Goal: Transaction & Acquisition: Purchase product/service

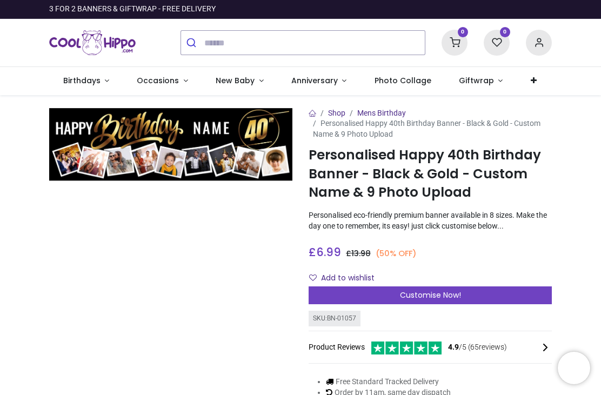
click at [102, 85] on link "Birthdays" at bounding box center [86, 81] width 74 height 28
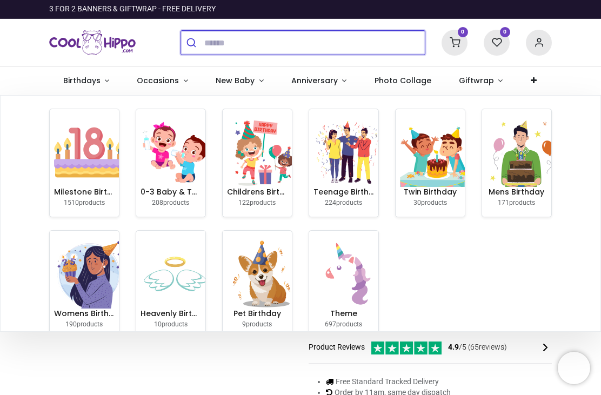
click at [251, 43] on input "search" at bounding box center [314, 43] width 221 height 24
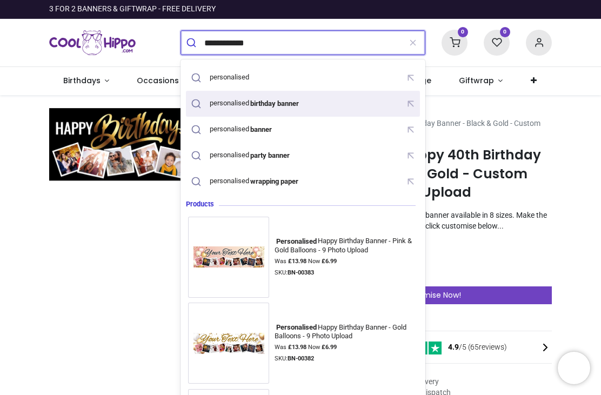
click at [301, 102] on mark "birthday banner" at bounding box center [274, 103] width 51 height 11
type input "**********"
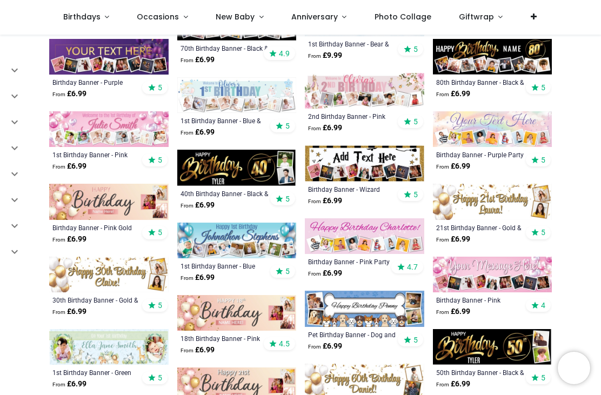
scroll to position [459, 0]
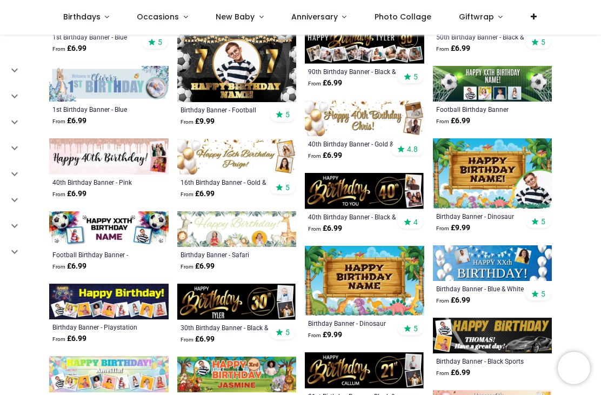
scroll to position [933, 0]
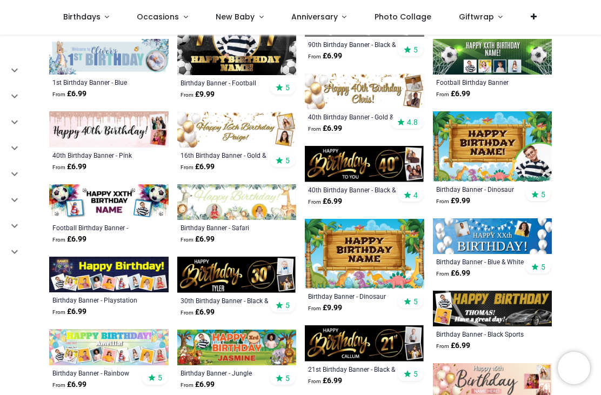
scroll to position [954, 0]
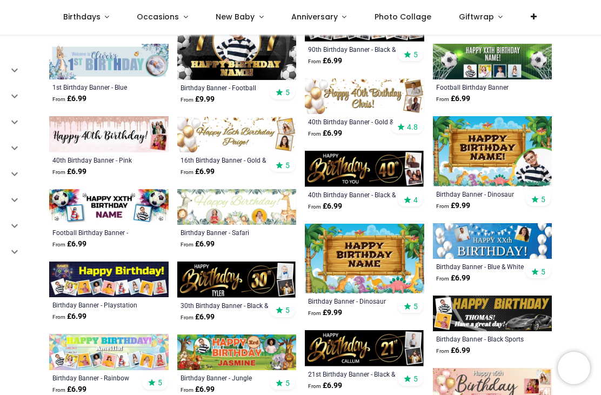
click at [120, 136] on img at bounding box center [108, 134] width 119 height 36
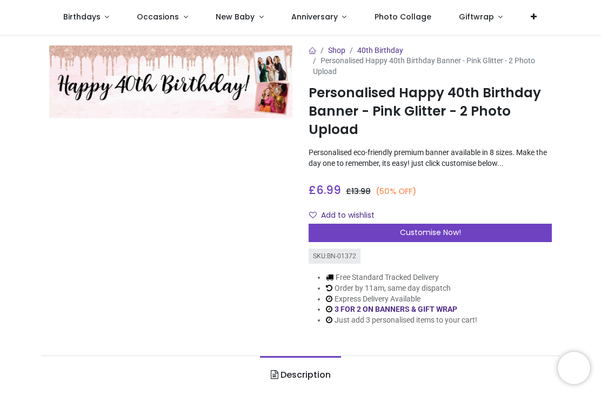
scroll to position [3, 0]
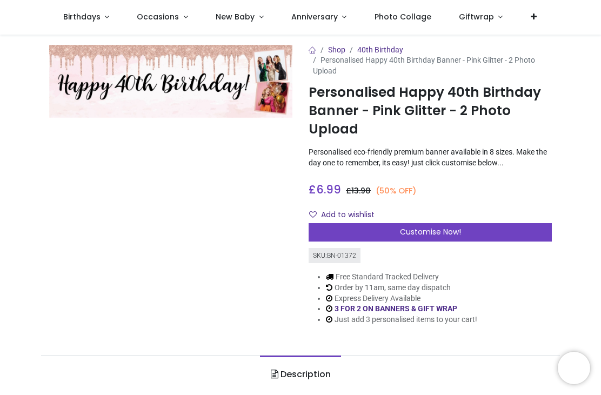
click at [474, 229] on div "Customise Now!" at bounding box center [430, 232] width 243 height 18
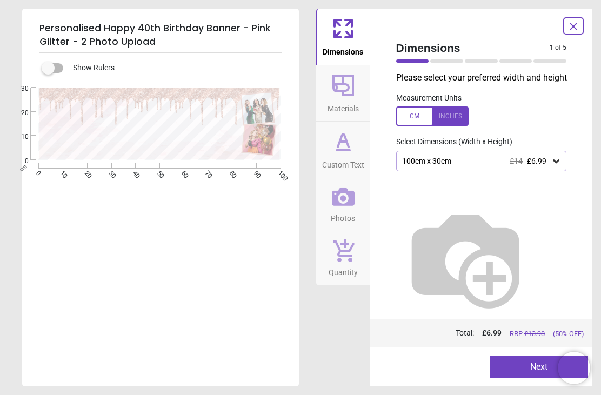
click at [454, 114] on div at bounding box center [432, 116] width 72 height 19
click at [551, 162] on icon at bounding box center [556, 161] width 11 height 11
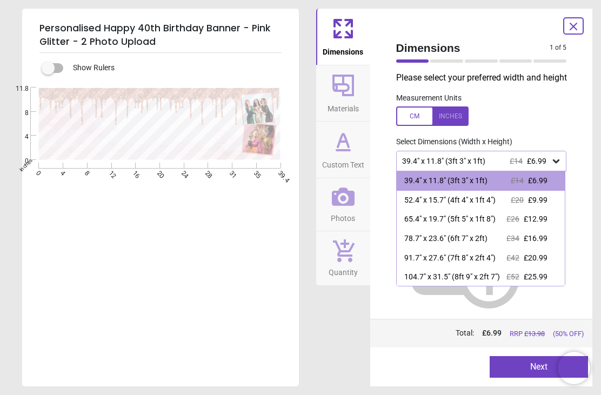
click at [541, 180] on span "£6.99" at bounding box center [537, 180] width 19 height 9
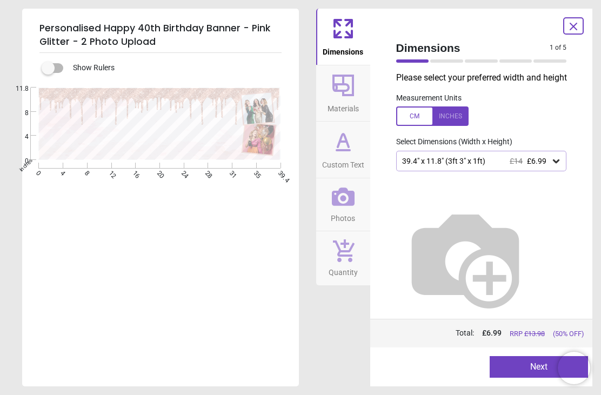
click at [350, 90] on icon at bounding box center [343, 85] width 26 height 26
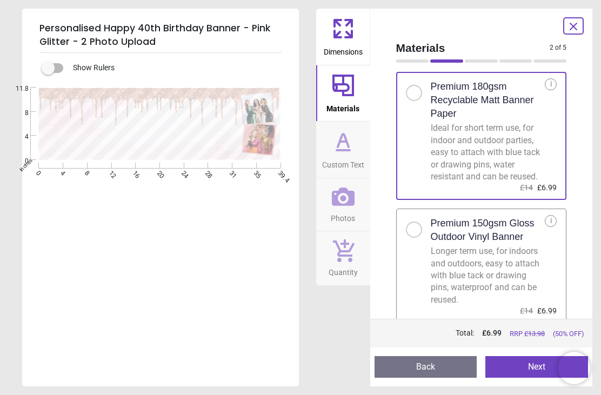
scroll to position [21, 0]
click at [407, 229] on div at bounding box center [414, 230] width 16 height 16
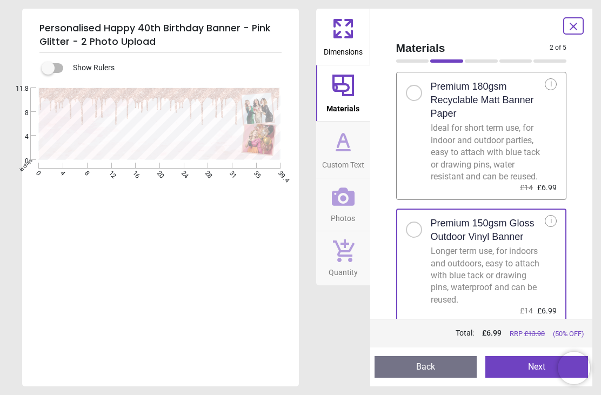
click at [350, 149] on icon at bounding box center [343, 142] width 26 height 26
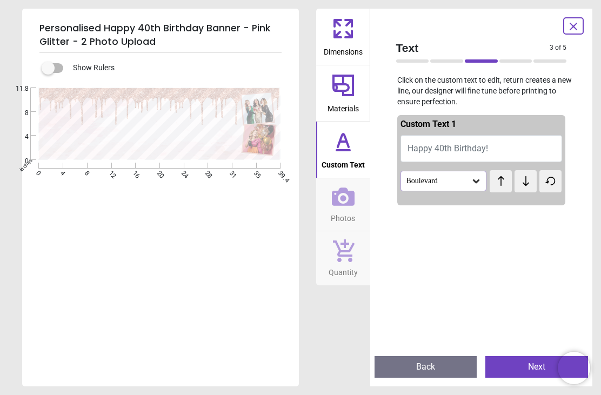
click at [456, 145] on span "Happy 40th Birthday!" at bounding box center [448, 148] width 81 height 10
click at [519, 150] on button "Happy 40th Birthday!" at bounding box center [482, 148] width 162 height 27
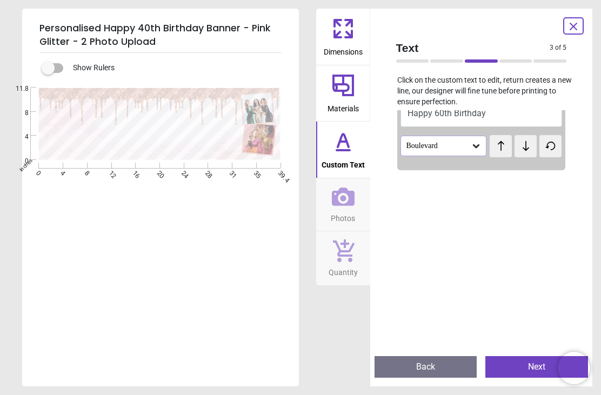
scroll to position [34, 0]
click at [478, 147] on icon at bounding box center [476, 147] width 6 height 4
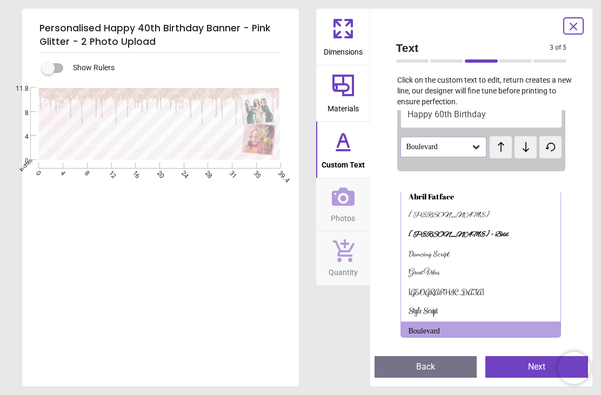
scroll to position [6, 0]
click at [442, 215] on div "[PERSON_NAME]" at bounding box center [449, 215] width 81 height 11
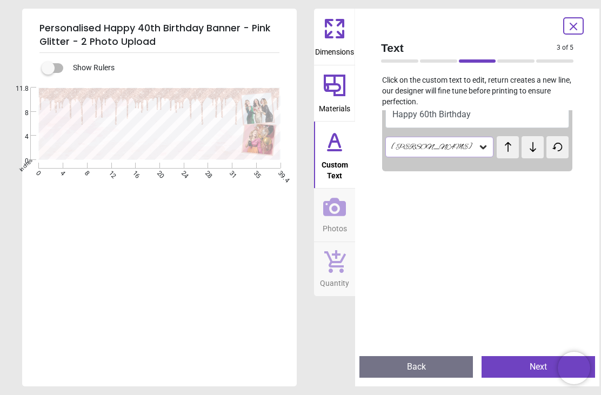
click at [513, 117] on button "Happy 60th Birthday" at bounding box center [477, 114] width 184 height 27
click at [512, 116] on button "Happy 60th Birthday" at bounding box center [477, 114] width 184 height 27
click at [519, 117] on button "Happy 60th Birthday" at bounding box center [477, 114] width 184 height 27
click at [502, 116] on button "Happy 60th Birthday" at bounding box center [477, 114] width 184 height 27
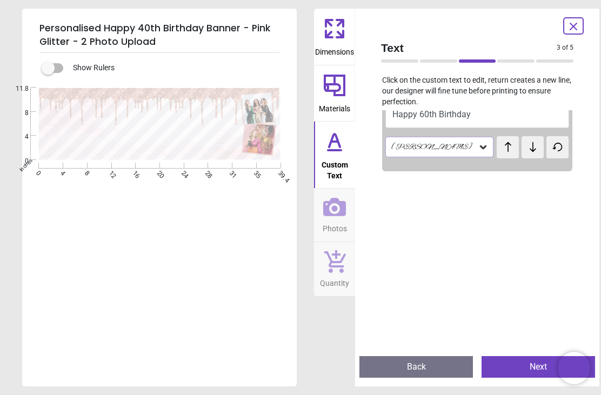
click at [502, 116] on button "Happy 60th Birthday" at bounding box center [477, 114] width 184 height 27
click at [528, 117] on button "Happy 60th Birthday" at bounding box center [477, 114] width 184 height 27
click at [525, 105] on p "Click on the custom text to edit, return creates a new line, our designer will …" at bounding box center [477, 91] width 210 height 32
click at [503, 117] on button "Happy 60th Birthday" at bounding box center [477, 114] width 184 height 27
click at [514, 118] on button "Happy 60th Birthday" at bounding box center [477, 114] width 184 height 27
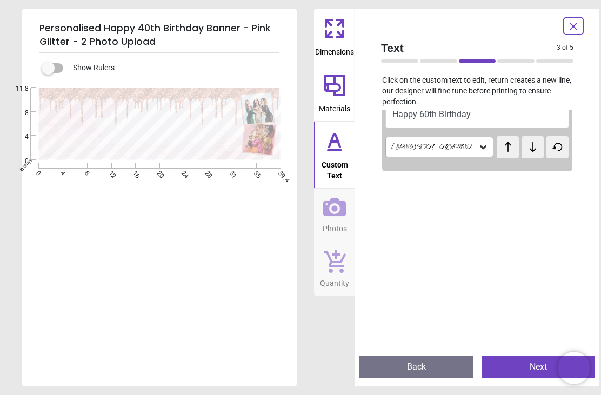
click at [517, 114] on button "Happy 60th Birthday" at bounding box center [477, 114] width 184 height 27
type textarea "**********"
click at [530, 147] on icon at bounding box center [533, 147] width 6 height 10
click at [500, 146] on icon at bounding box center [508, 147] width 16 height 11
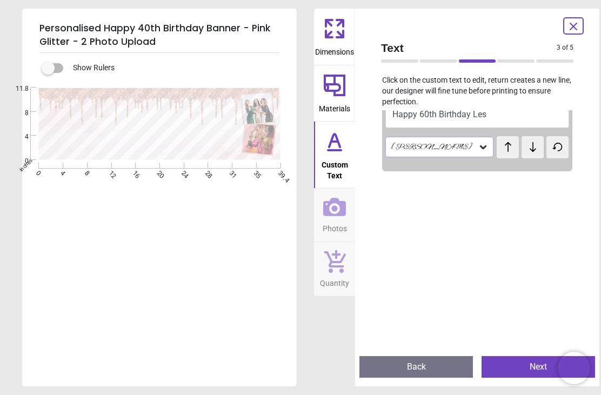
click at [525, 147] on icon at bounding box center [533, 147] width 16 height 11
click at [340, 199] on icon at bounding box center [334, 207] width 23 height 23
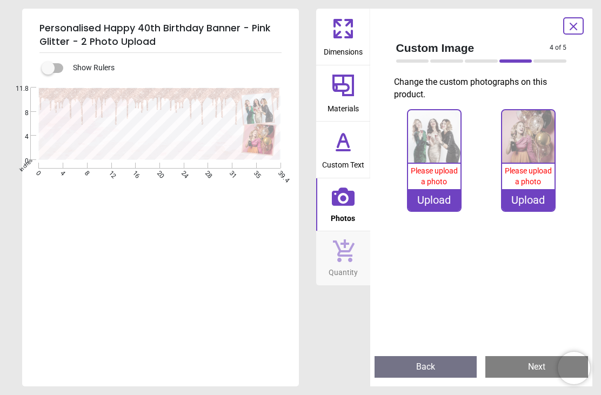
click at [440, 181] on span "Please upload a photo" at bounding box center [434, 176] width 47 height 19
click at [48, 68] on label at bounding box center [48, 68] width 0 height 0
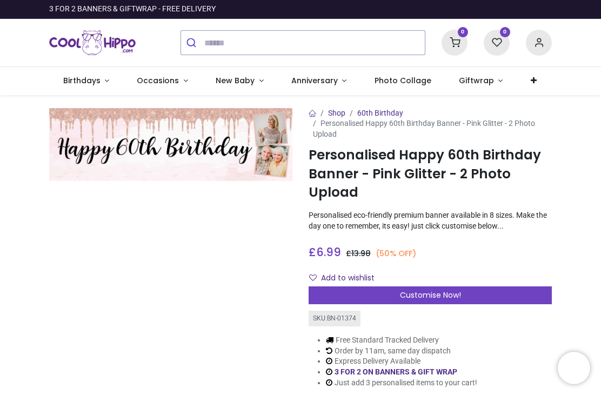
click at [454, 292] on span "Customise Now!" at bounding box center [430, 295] width 61 height 11
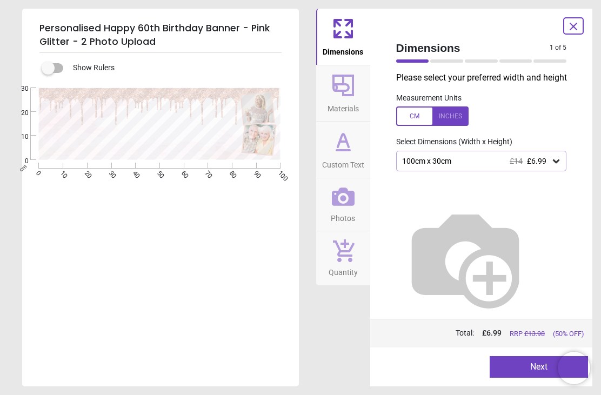
click at [448, 114] on div at bounding box center [432, 116] width 72 height 19
click at [344, 94] on icon at bounding box center [343, 86] width 22 height 22
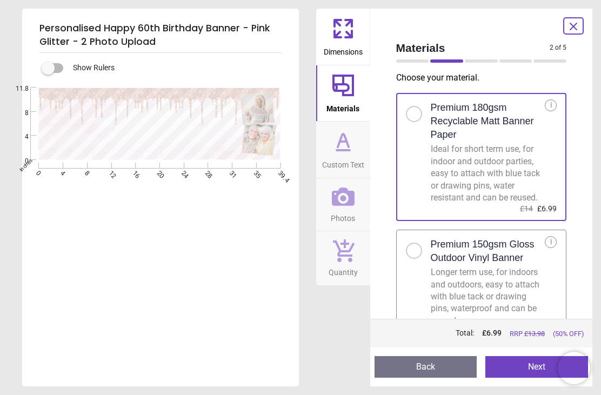
click at [417, 251] on div at bounding box center [414, 251] width 16 height 16
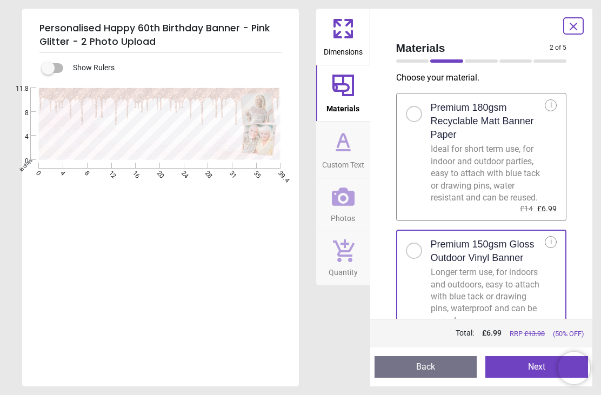
click at [350, 150] on icon at bounding box center [343, 150] width 13 height 0
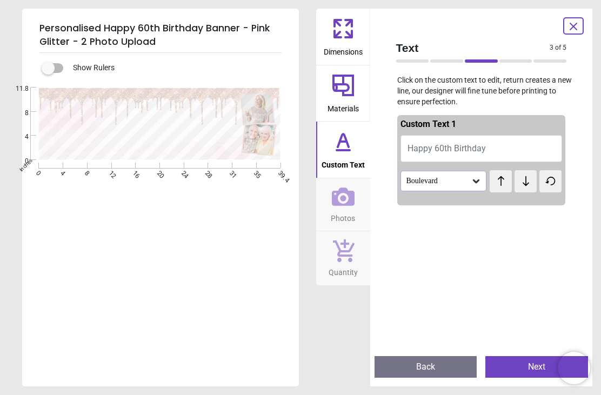
click at [519, 150] on button "Happy 60th Birthday" at bounding box center [482, 148] width 162 height 27
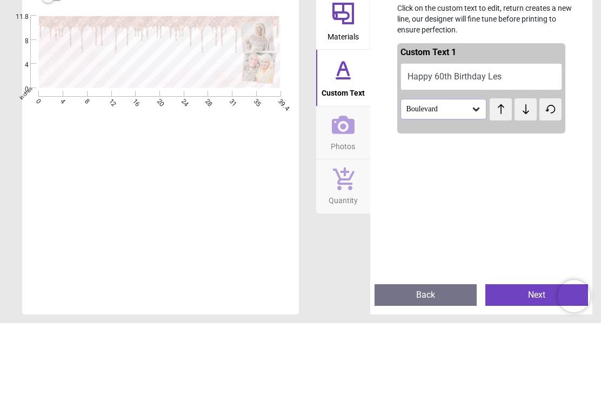
type textarea "**********"
click at [482, 171] on div "Boulevard" at bounding box center [444, 181] width 87 height 21
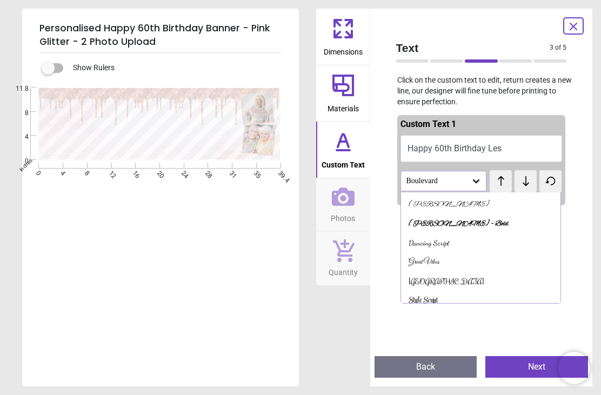
scroll to position [40, 0]
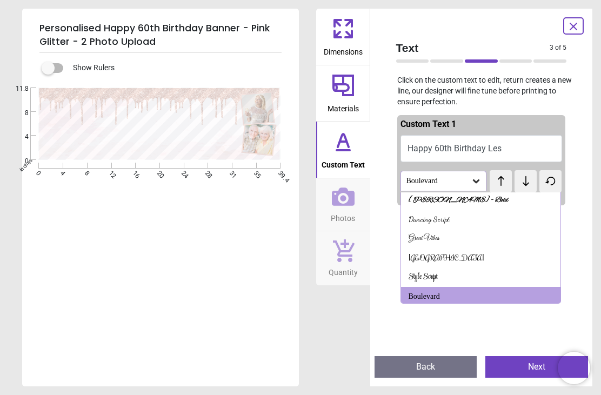
click at [460, 200] on div "Alex Brush - Bold" at bounding box center [459, 200] width 100 height 11
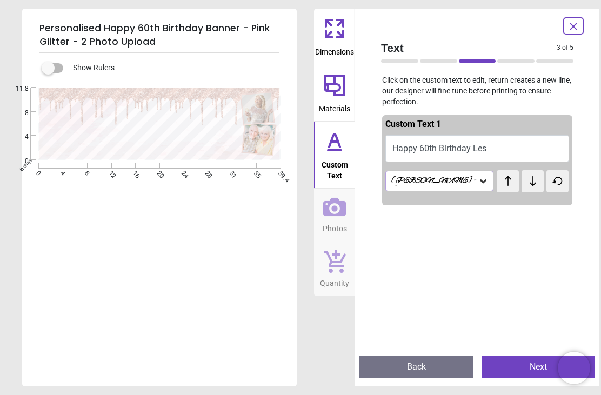
click at [478, 178] on icon at bounding box center [483, 181] width 11 height 11
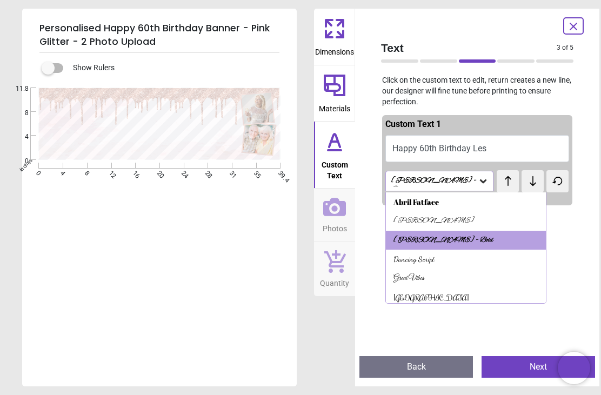
click at [435, 258] on div "Dancing Script" at bounding box center [414, 259] width 41 height 11
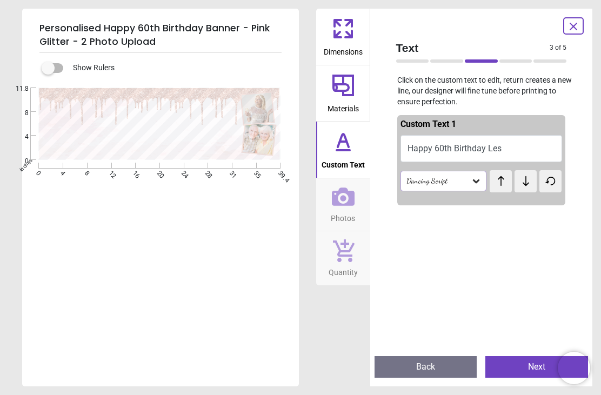
click at [346, 201] on icon at bounding box center [343, 196] width 23 height 23
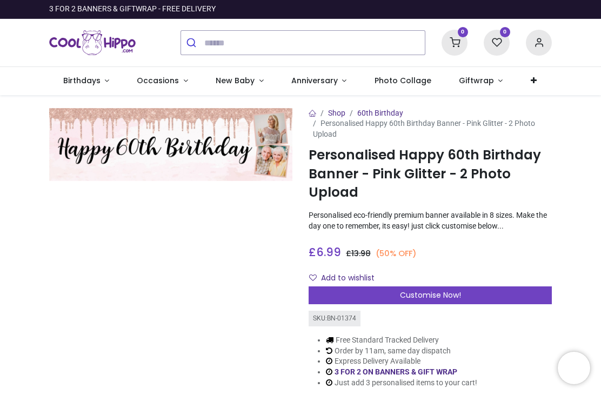
click at [454, 292] on span "Customise Now!" at bounding box center [430, 295] width 61 height 11
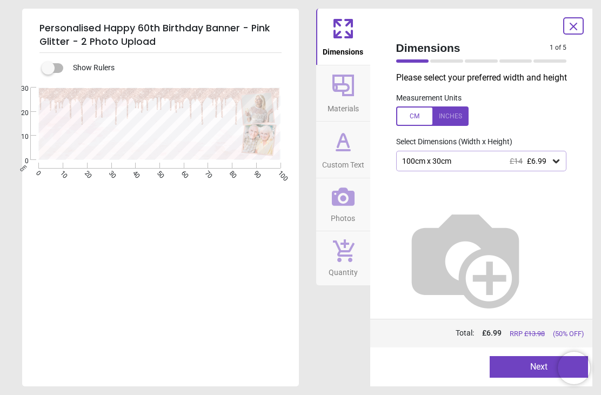
click at [448, 114] on div at bounding box center [432, 116] width 72 height 19
click at [362, 105] on button "Materials" at bounding box center [343, 93] width 54 height 56
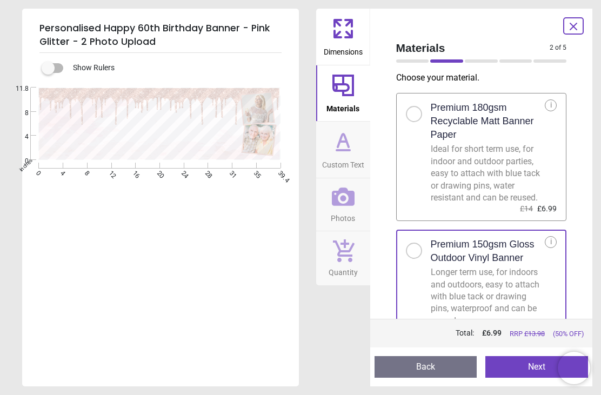
click at [347, 151] on icon at bounding box center [343, 142] width 26 height 26
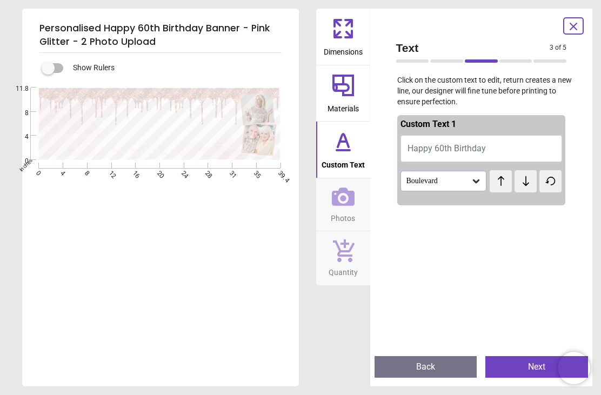
click at [514, 148] on button "Happy 60th Birthday" at bounding box center [482, 148] width 162 height 27
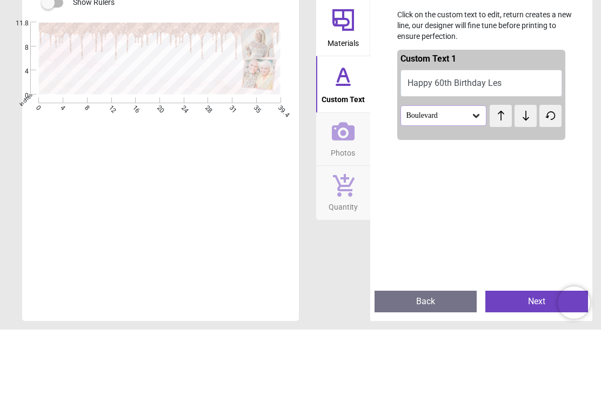
type textarea "**********"
click at [470, 171] on div "Boulevard" at bounding box center [444, 181] width 87 height 21
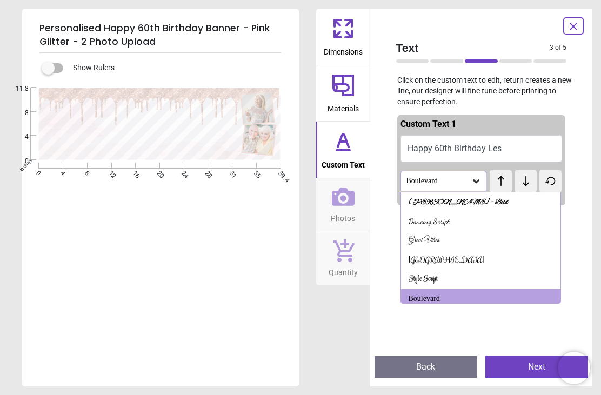
scroll to position [40, 0]
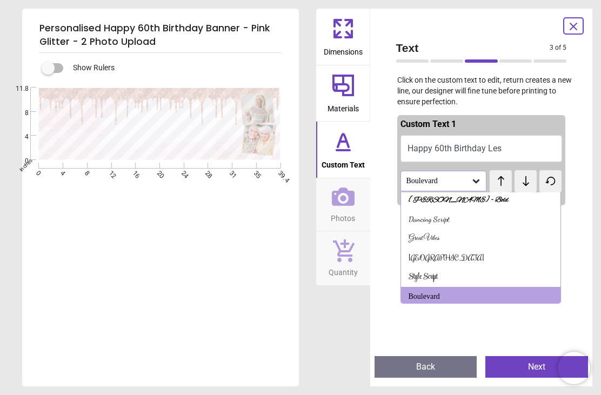
click at [455, 200] on div "[PERSON_NAME] - Bold" at bounding box center [459, 200] width 100 height 11
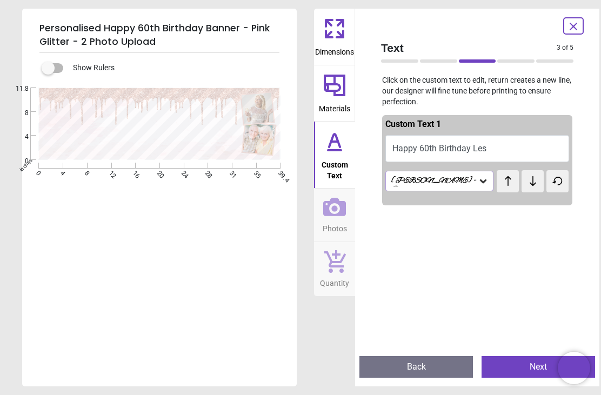
click at [481, 187] on div "[PERSON_NAME] - Bold" at bounding box center [439, 181] width 108 height 21
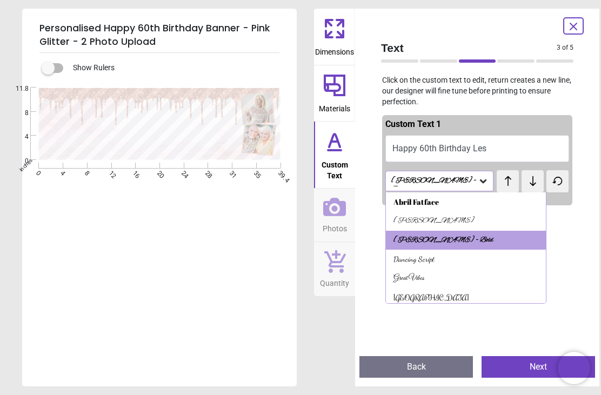
click at [437, 220] on div "[PERSON_NAME]" at bounding box center [434, 221] width 81 height 11
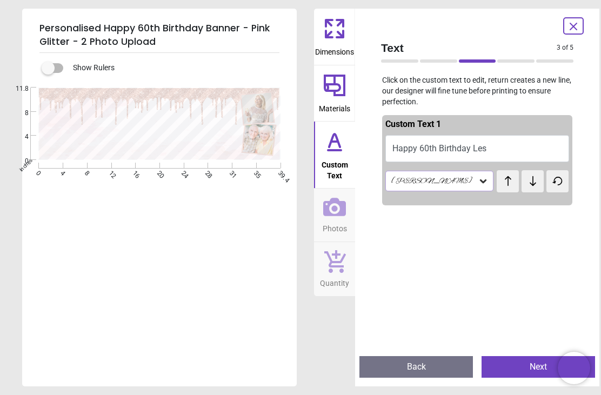
click at [484, 182] on div "[PERSON_NAME]" at bounding box center [439, 181] width 108 height 21
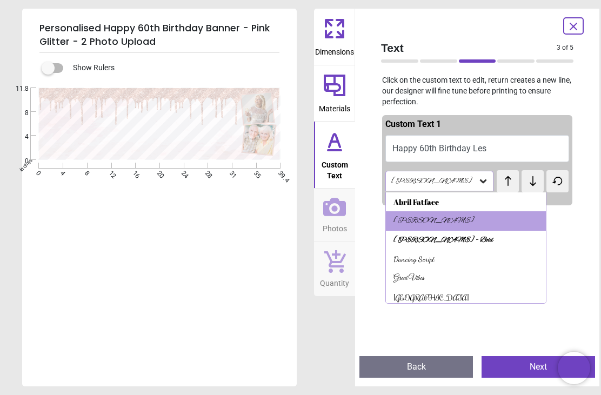
click at [435, 258] on div "Dancing Script" at bounding box center [414, 259] width 41 height 11
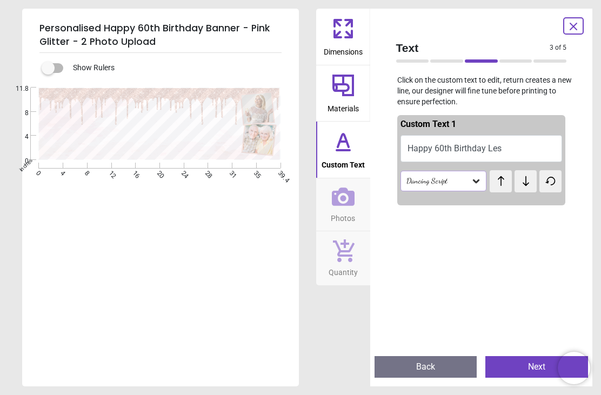
click at [476, 180] on icon at bounding box center [476, 181] width 6 height 4
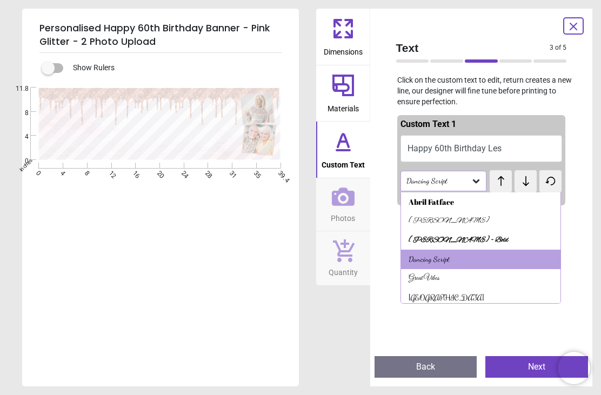
click at [501, 257] on div "Dancing Script" at bounding box center [481, 259] width 160 height 19
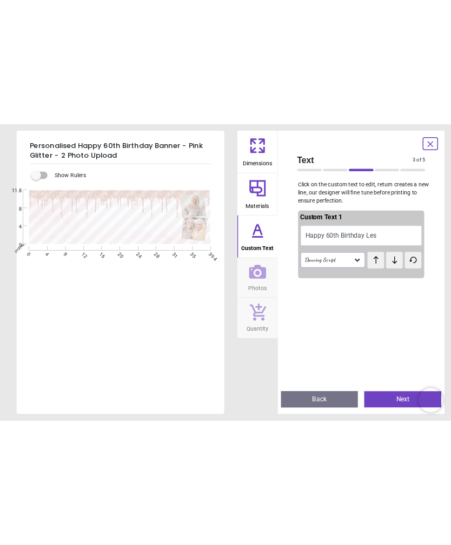
scroll to position [0, 0]
